Goal: Find specific page/section: Find specific page/section

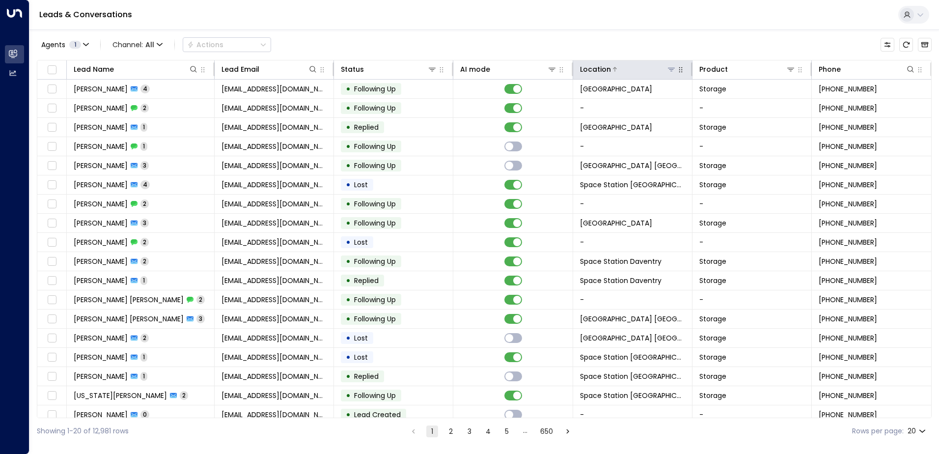
click at [466, 69] on icon at bounding box center [671, 69] width 8 height 8
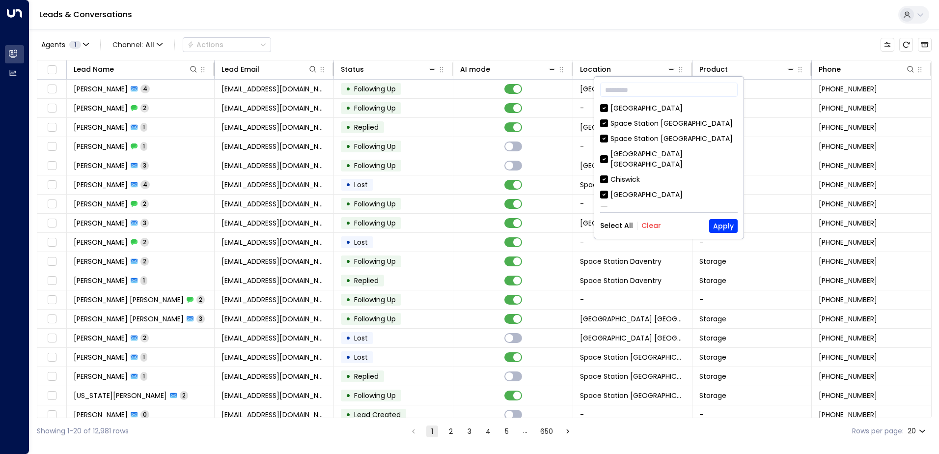
click at [466, 221] on button "Clear" at bounding box center [651, 225] width 20 height 8
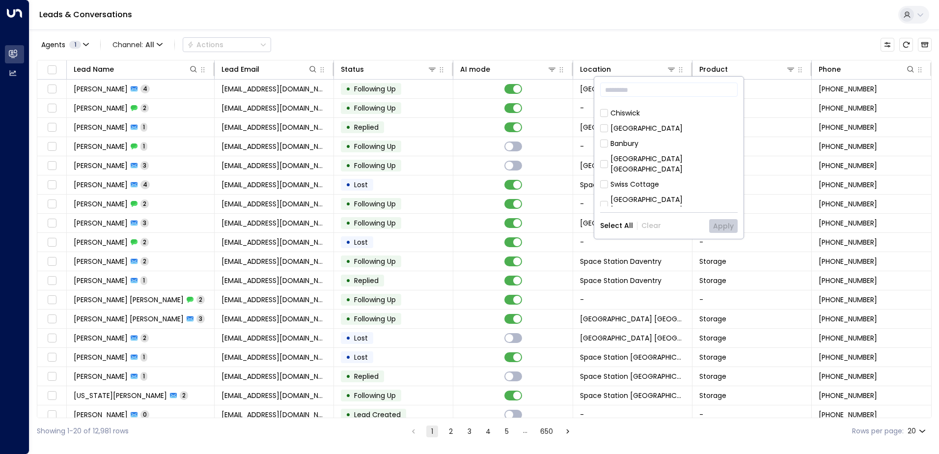
scroll to position [55, 0]
click at [466, 164] on div "[GEOGRAPHIC_DATA] [GEOGRAPHIC_DATA]" at bounding box center [673, 174] width 127 height 21
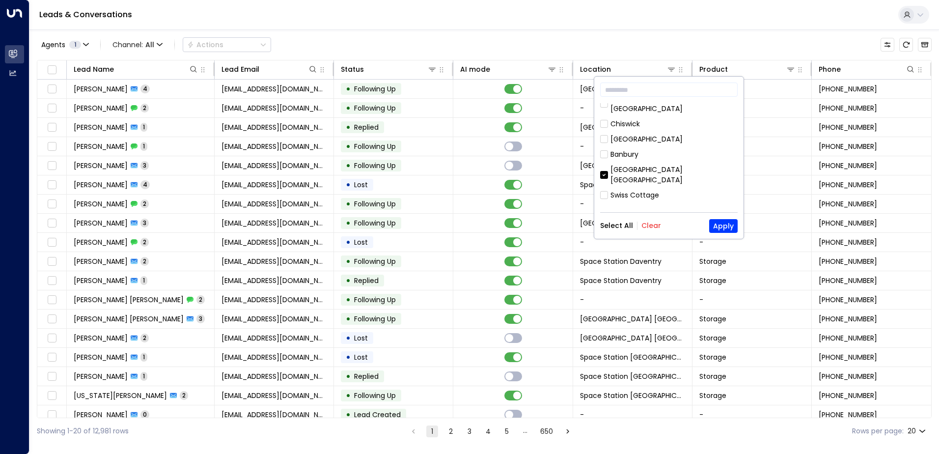
click at [466, 218] on div "​ [GEOGRAPHIC_DATA] [GEOGRAPHIC_DATA] [GEOGRAPHIC_DATA] [GEOGRAPHIC_DATA] [GEOG…" at bounding box center [668, 158] width 149 height 162
click at [466, 219] on button "Apply" at bounding box center [723, 226] width 28 height 14
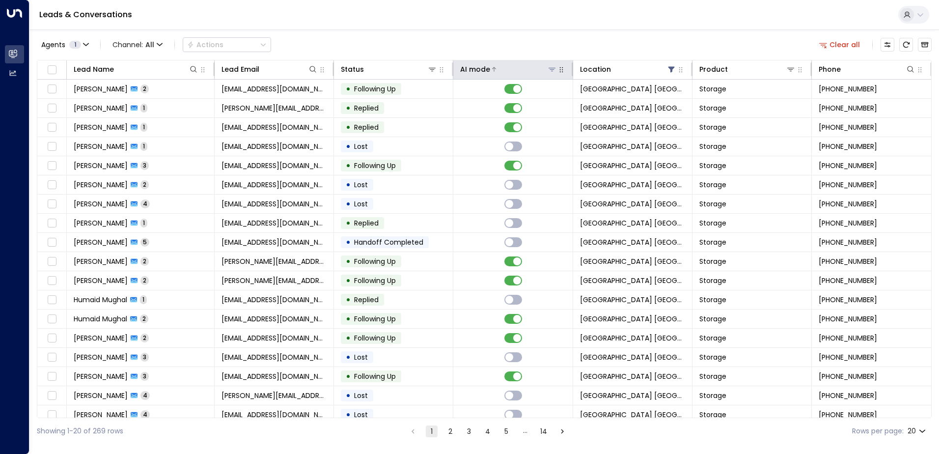
click at [463, 74] on div "AI mode" at bounding box center [475, 69] width 30 height 12
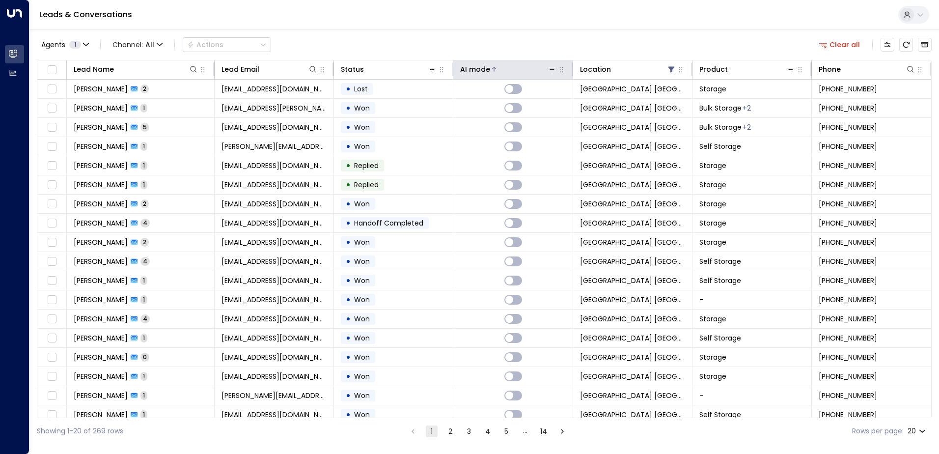
click at [466, 76] on th "AI mode" at bounding box center [512, 69] width 119 height 19
click at [466, 70] on div "AI mode" at bounding box center [475, 69] width 30 height 12
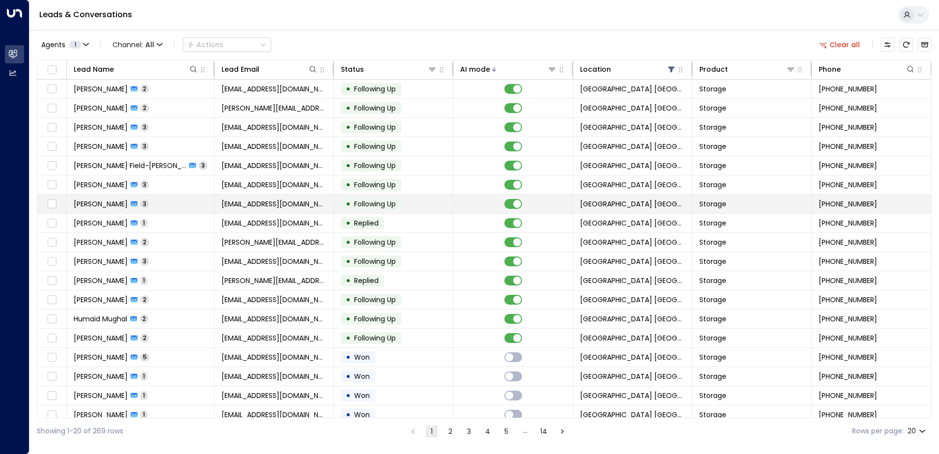
click at [197, 211] on td "[PERSON_NAME] 3" at bounding box center [141, 203] width 148 height 19
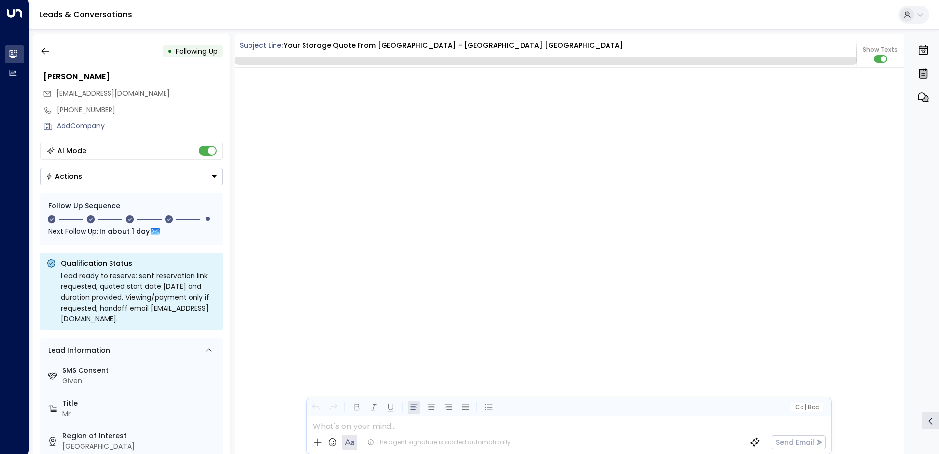
scroll to position [1745, 0]
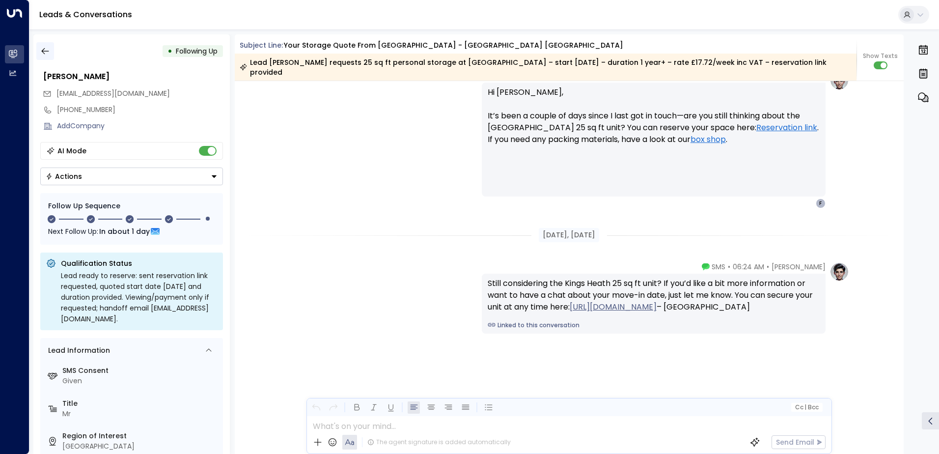
click at [50, 46] on button "button" at bounding box center [45, 51] width 18 height 18
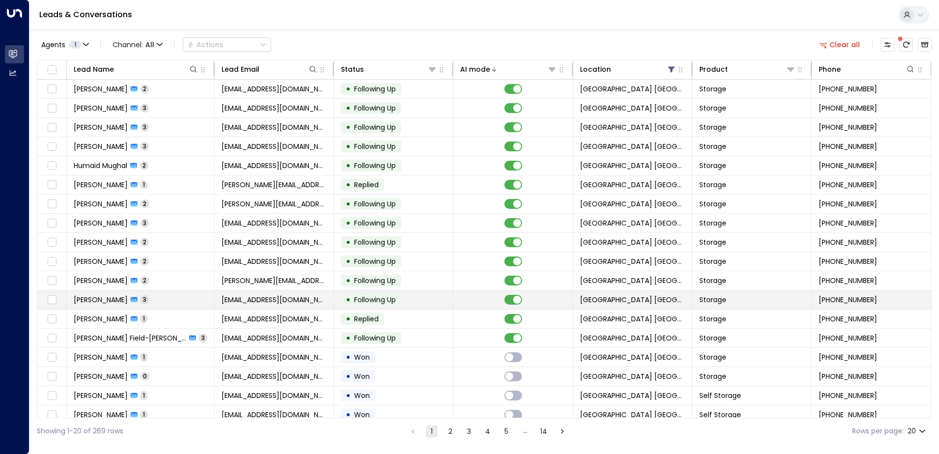
click at [155, 304] on td "[PERSON_NAME] 3" at bounding box center [141, 299] width 148 height 19
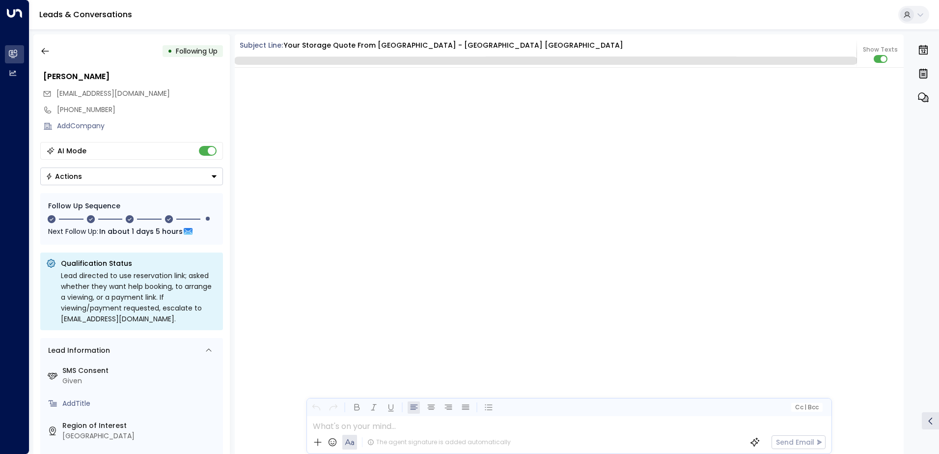
scroll to position [1651, 0]
